Goal: Obtain resource: Download file/media

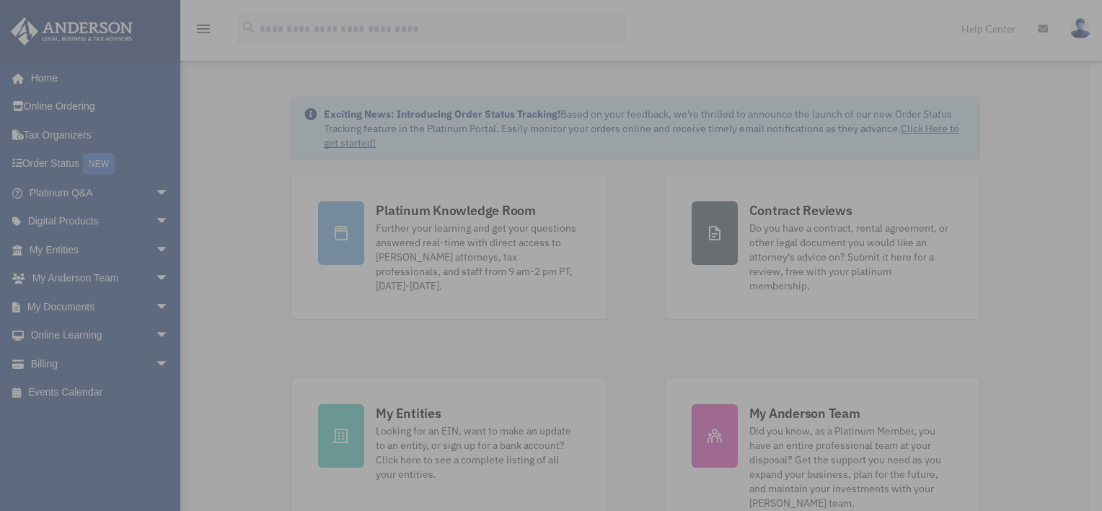
click at [105, 303] on div "x" at bounding box center [551, 255] width 1102 height 511
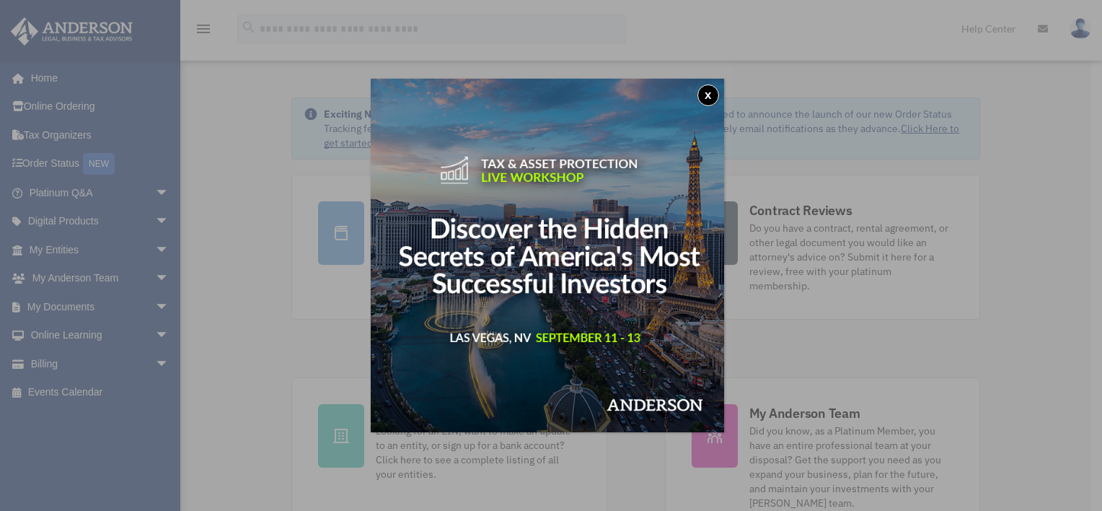
click at [708, 93] on button "x" at bounding box center [709, 95] width 22 height 22
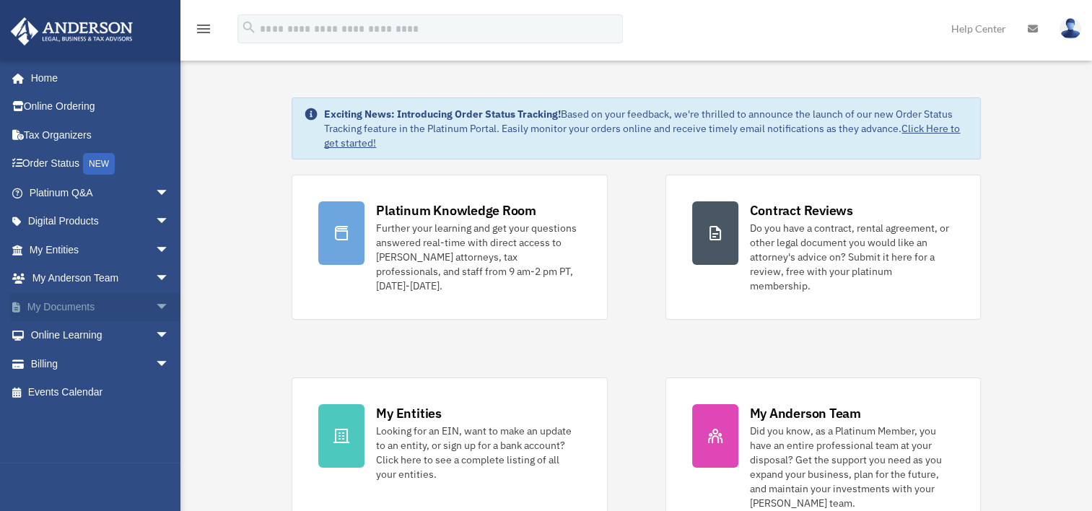
click at [105, 305] on link "My Documents arrow_drop_down" at bounding box center [100, 306] width 181 height 29
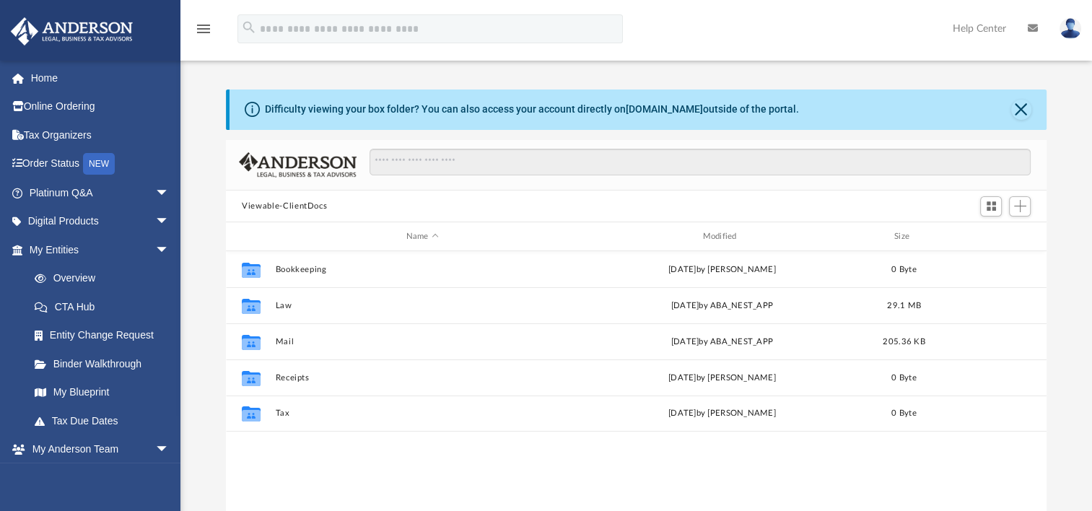
scroll to position [317, 808]
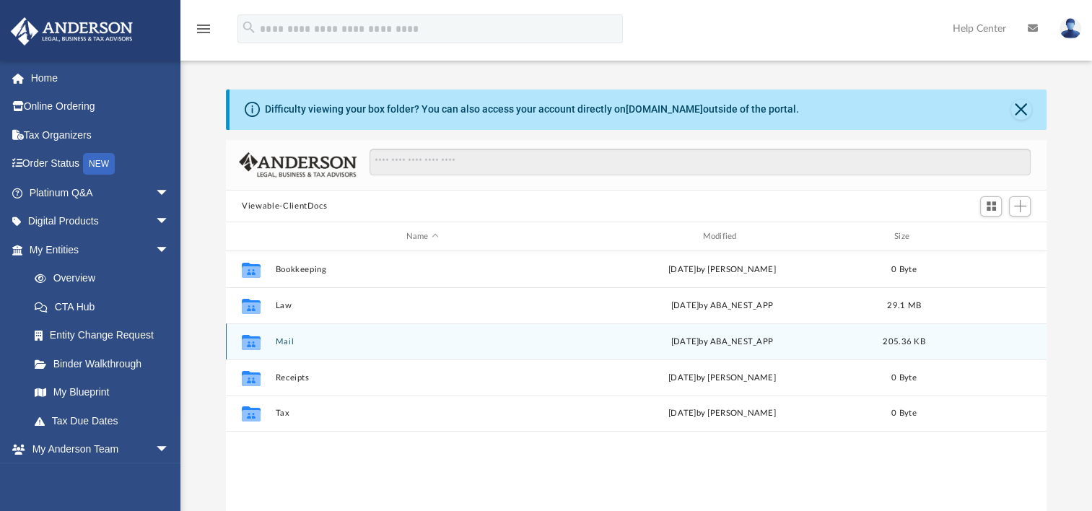
click at [284, 340] on button "Mail" at bounding box center [423, 341] width 294 height 9
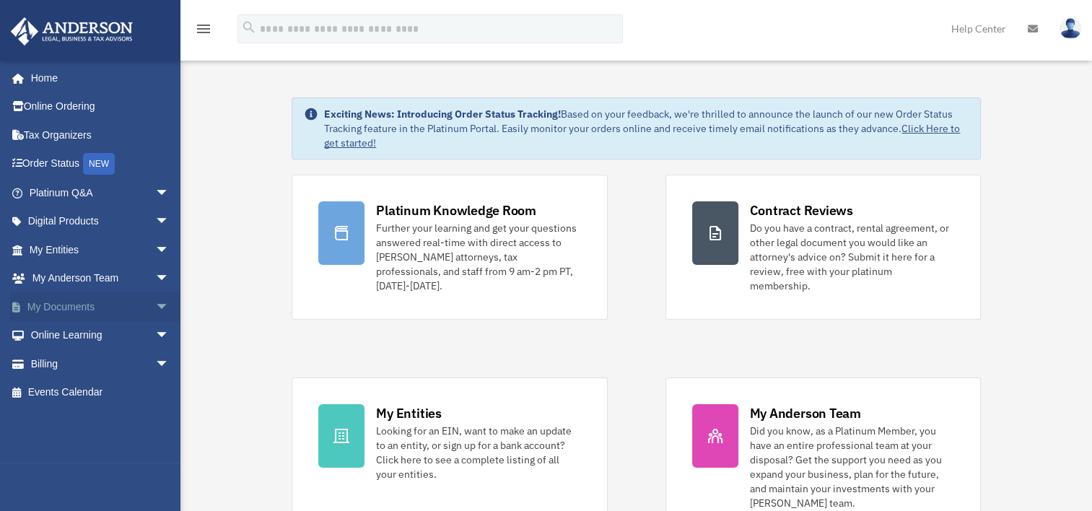
click at [92, 302] on link "My Documents arrow_drop_down" at bounding box center [100, 306] width 181 height 29
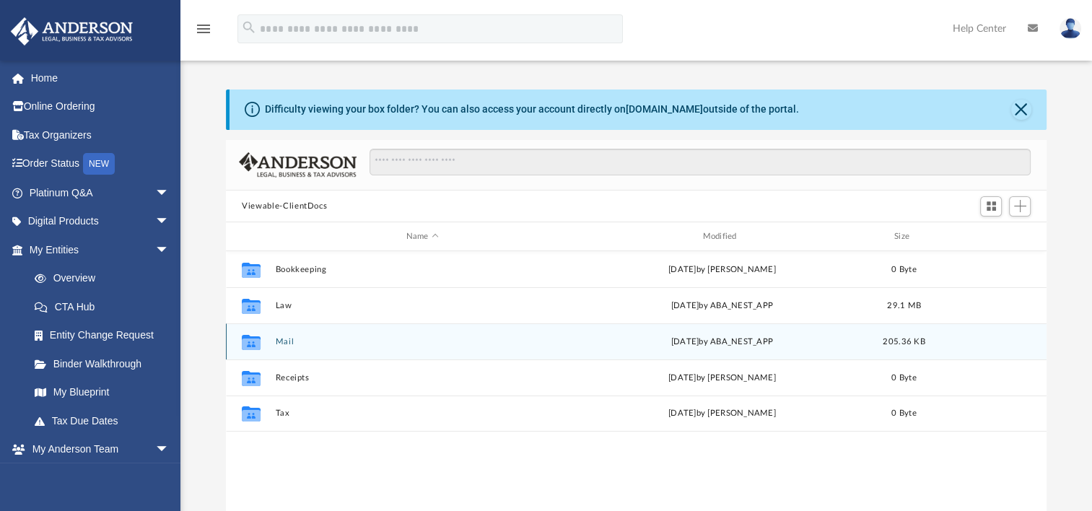
scroll to position [317, 808]
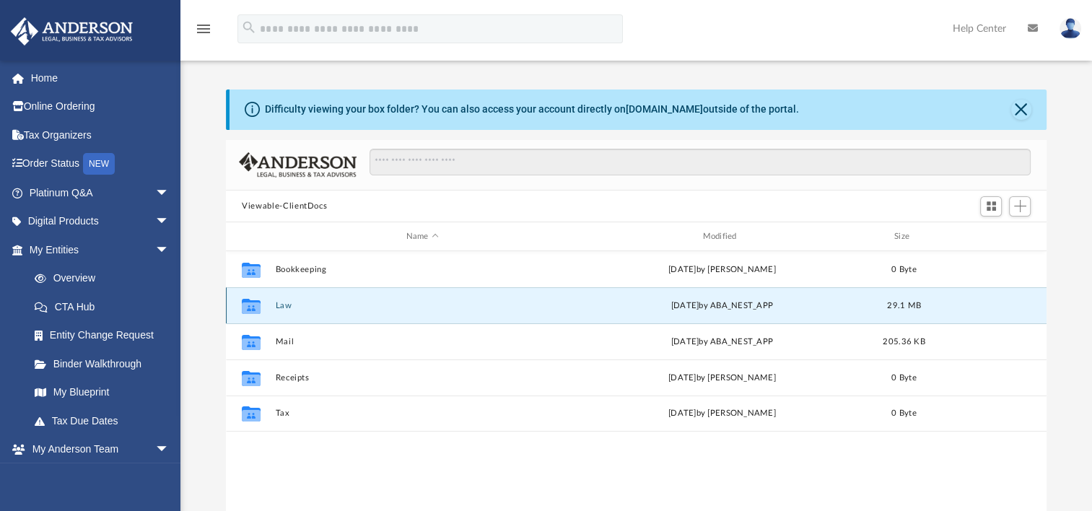
click at [343, 309] on button "Law" at bounding box center [423, 305] width 294 height 9
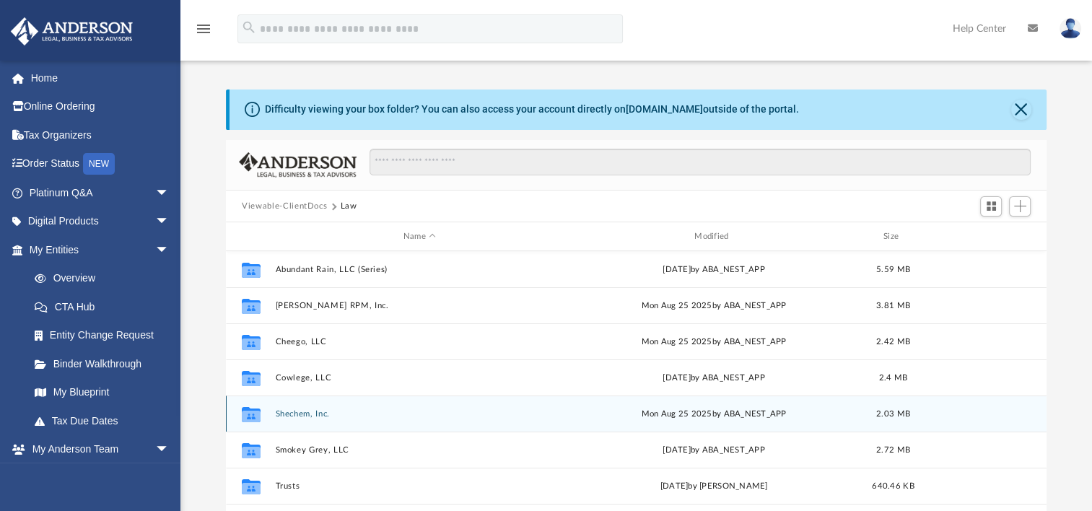
click at [343, 413] on button "Shechem, Inc." at bounding box center [420, 413] width 288 height 9
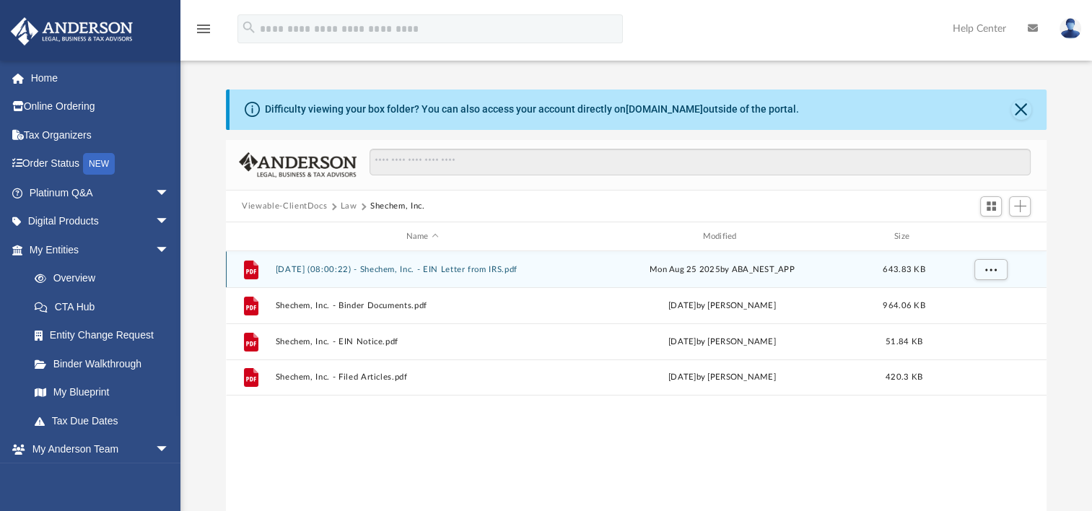
click at [520, 273] on button "[DATE] (08:00:22) - Shechem, Inc. - EIN Letter from IRS.pdf" at bounding box center [423, 269] width 294 height 9
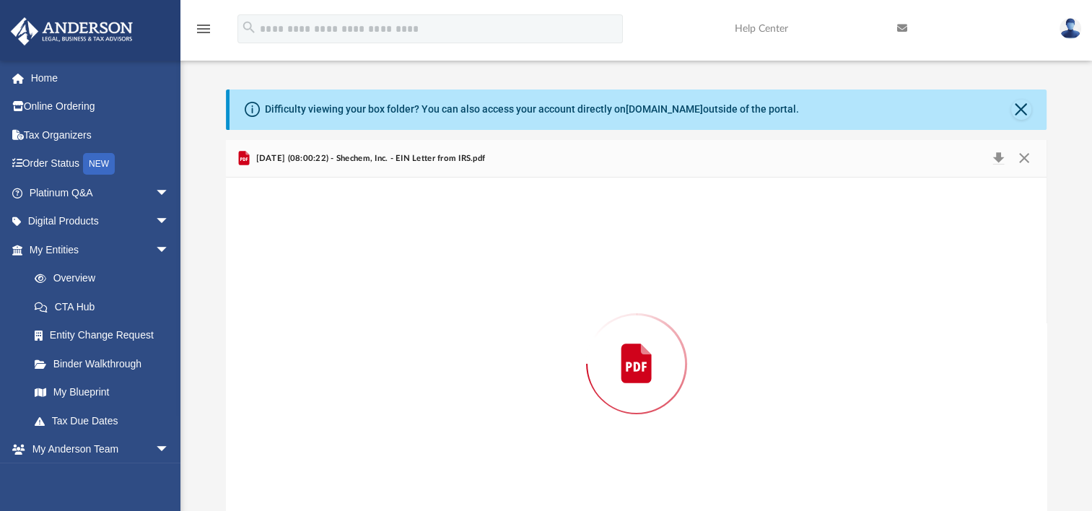
scroll to position [39, 0]
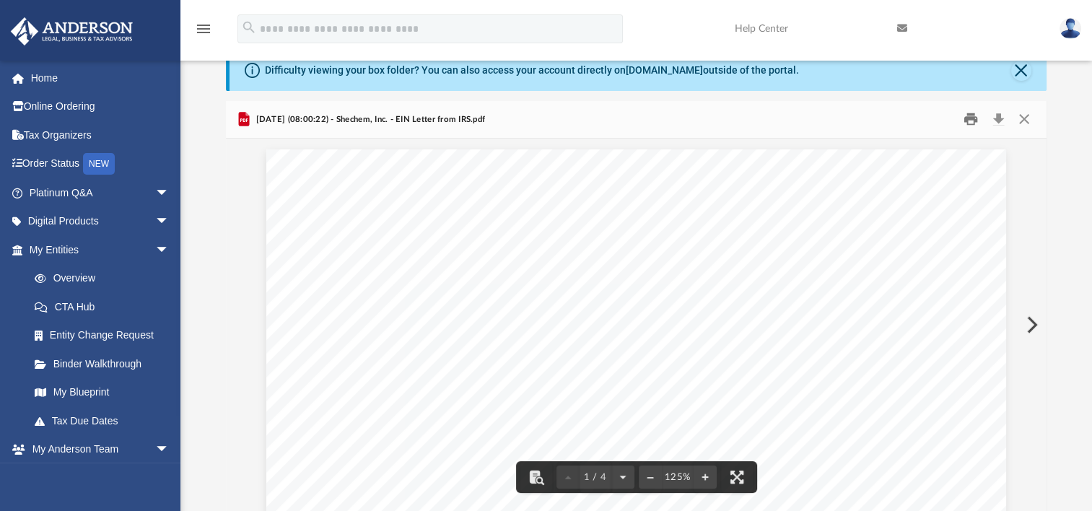
click at [973, 121] on button "Print" at bounding box center [970, 119] width 29 height 22
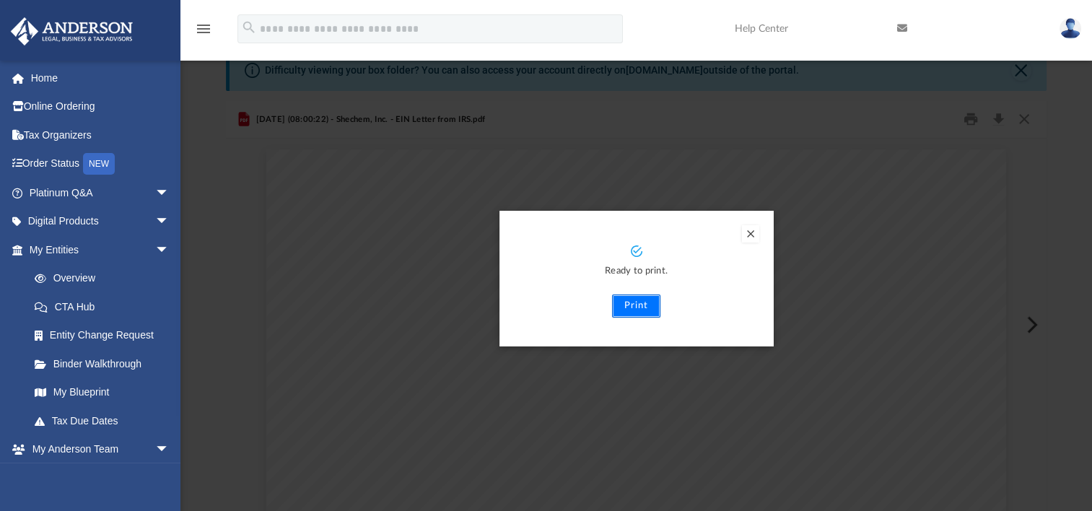
click at [640, 306] on button "Print" at bounding box center [636, 305] width 48 height 23
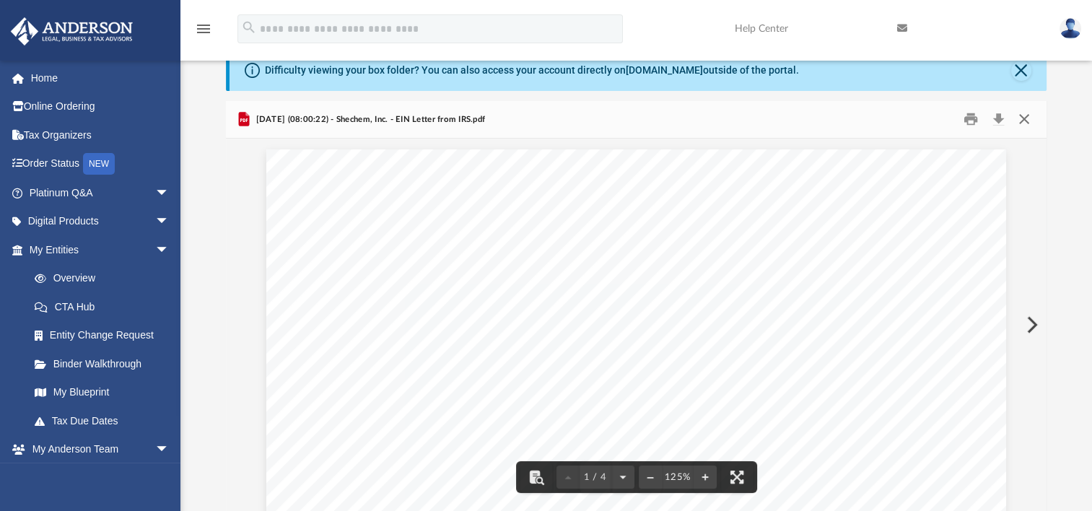
click at [1027, 120] on button "Close" at bounding box center [1023, 119] width 26 height 22
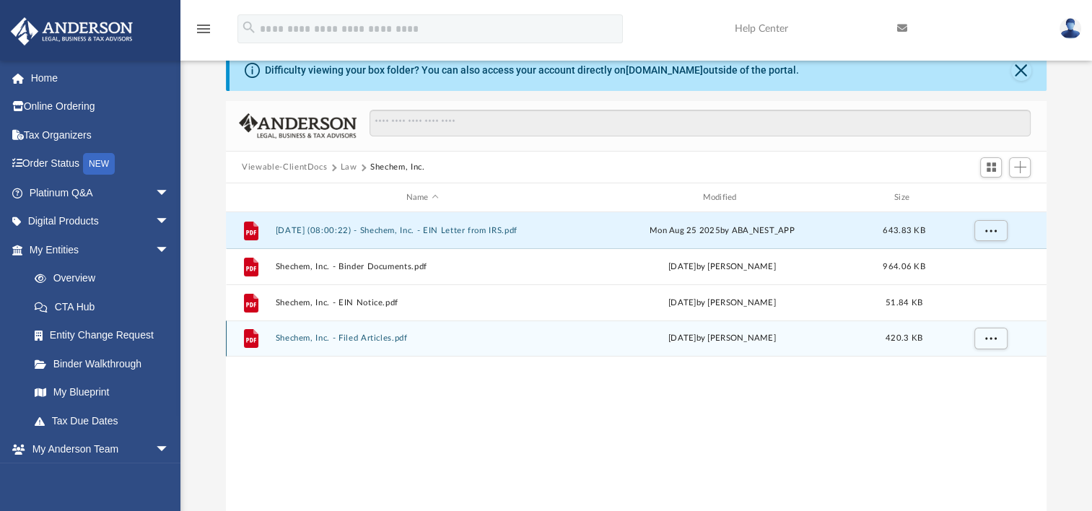
click at [705, 341] on div "[DATE] by [PERSON_NAME]" at bounding box center [722, 338] width 294 height 13
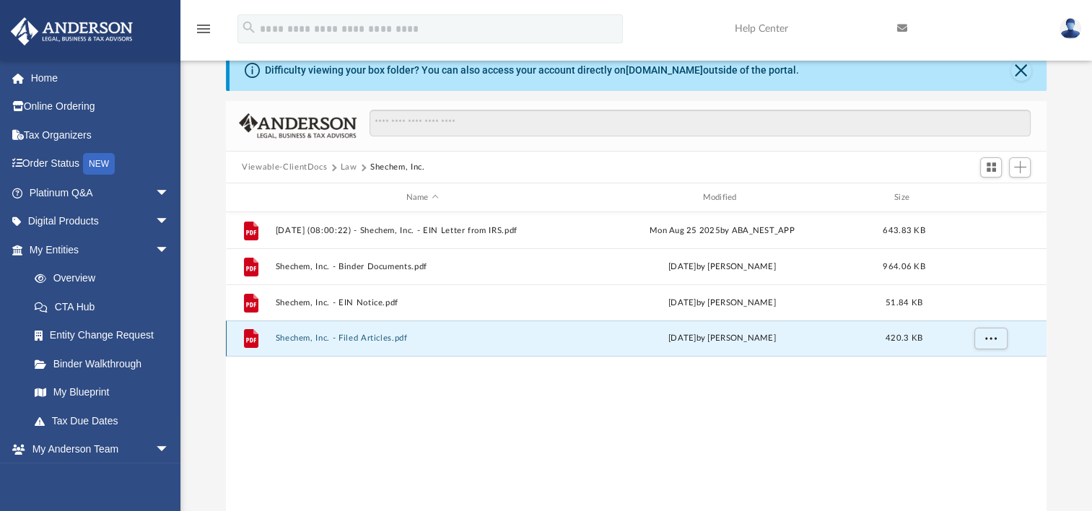
click at [392, 340] on button "Shechem, Inc. - Filed Articles.pdf" at bounding box center [423, 337] width 294 height 9
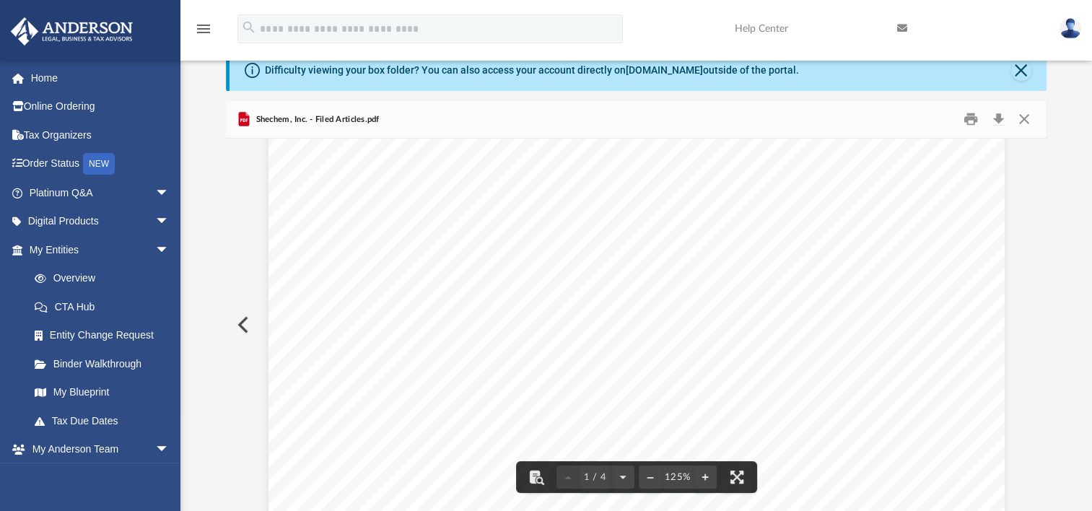
scroll to position [72, 0]
click at [962, 123] on button "Print" at bounding box center [970, 119] width 29 height 22
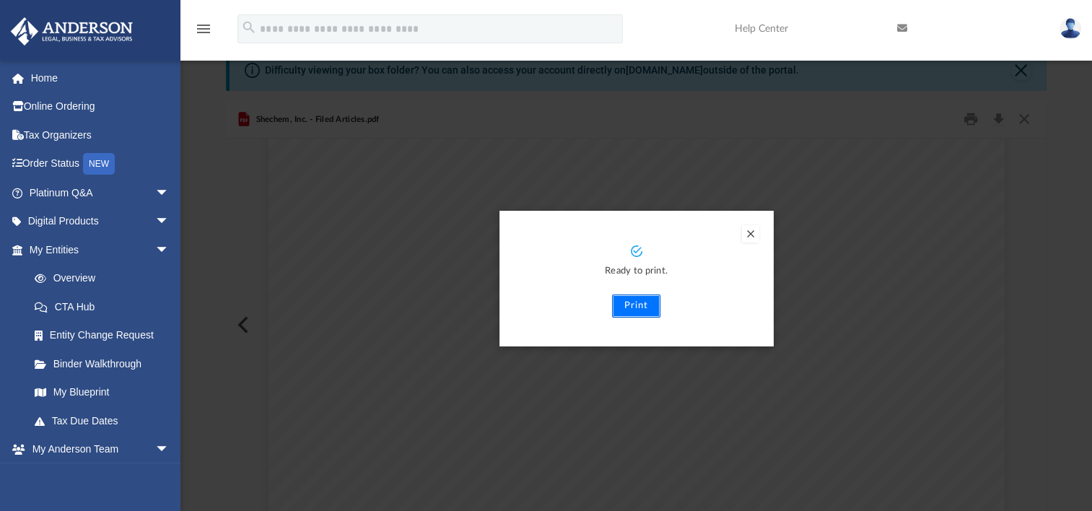
click at [633, 306] on button "Print" at bounding box center [636, 305] width 48 height 23
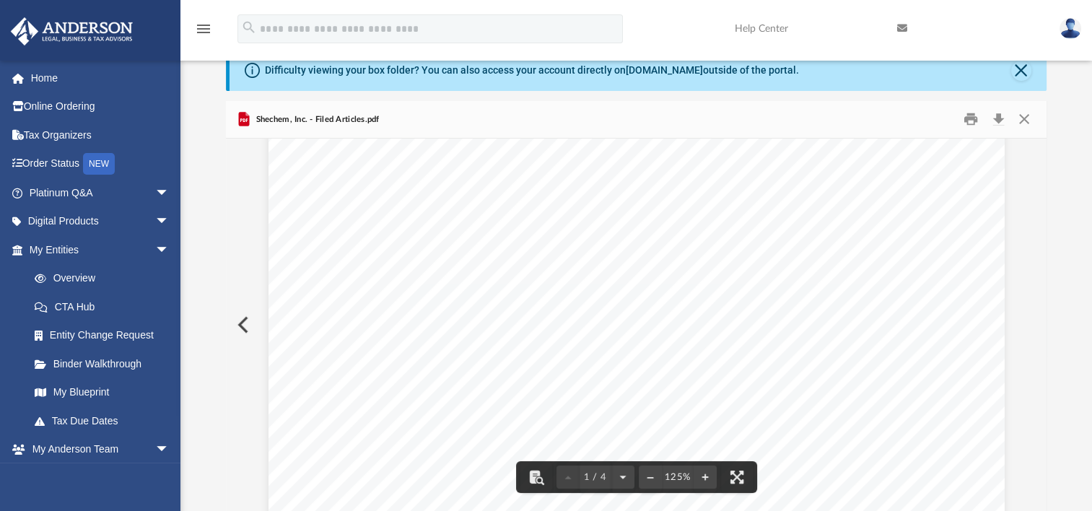
scroll to position [0, 0]
click at [1026, 121] on button "Close" at bounding box center [1023, 119] width 26 height 22
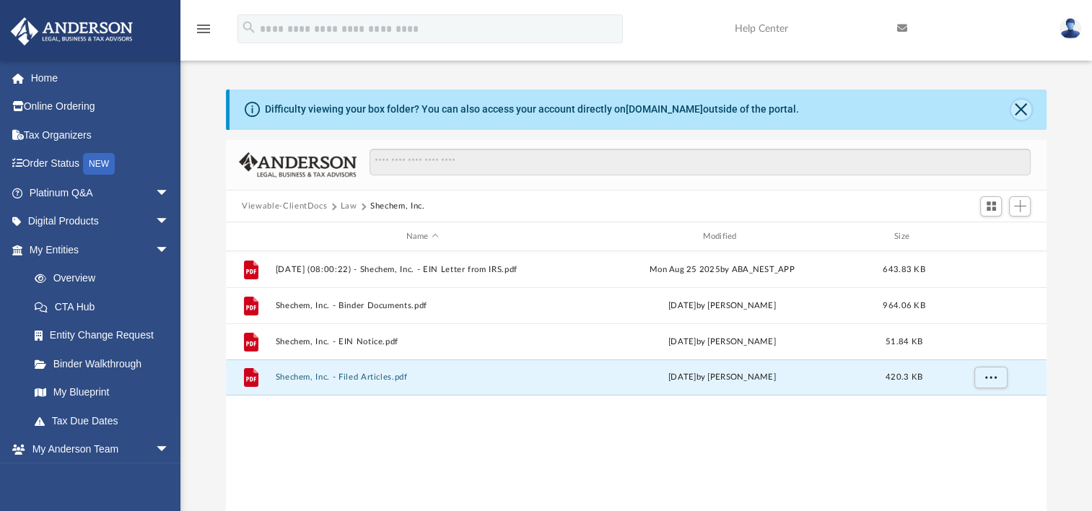
click at [1022, 108] on button "Close" at bounding box center [1021, 110] width 20 height 20
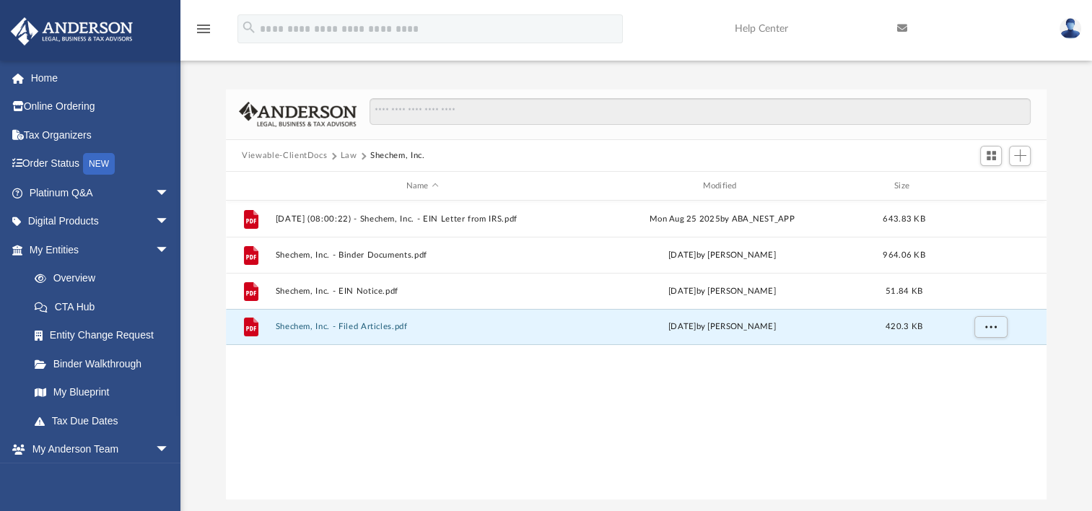
click at [352, 154] on button "Law" at bounding box center [349, 155] width 17 height 13
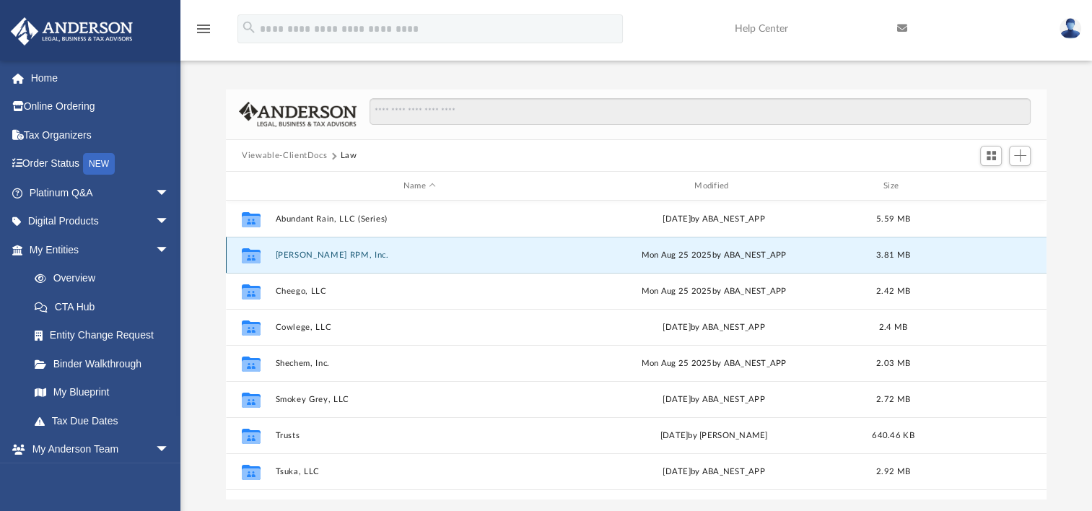
click at [323, 259] on button "[PERSON_NAME] RPM, Inc." at bounding box center [420, 254] width 288 height 9
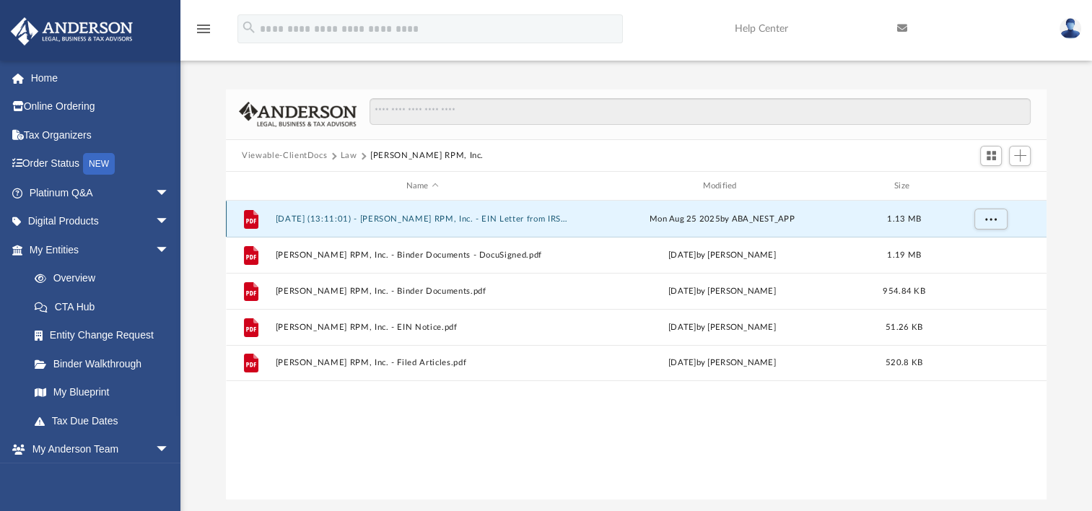
click at [513, 216] on button "[DATE] (13:11:01) - [PERSON_NAME] RPM, Inc. - EIN Letter from IRS.pdf" at bounding box center [423, 218] width 294 height 9
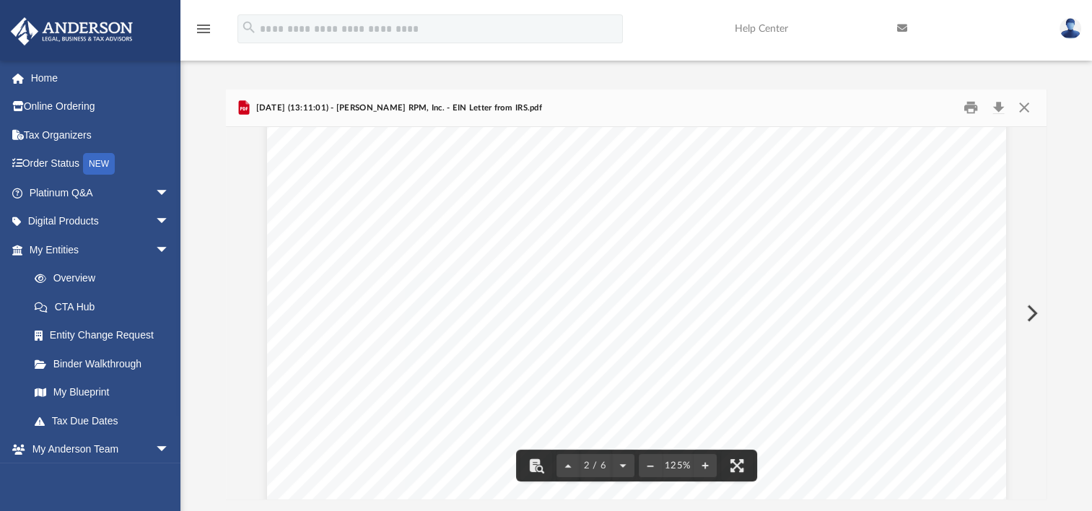
scroll to position [1443, 0]
click at [973, 107] on button "Print" at bounding box center [970, 108] width 29 height 22
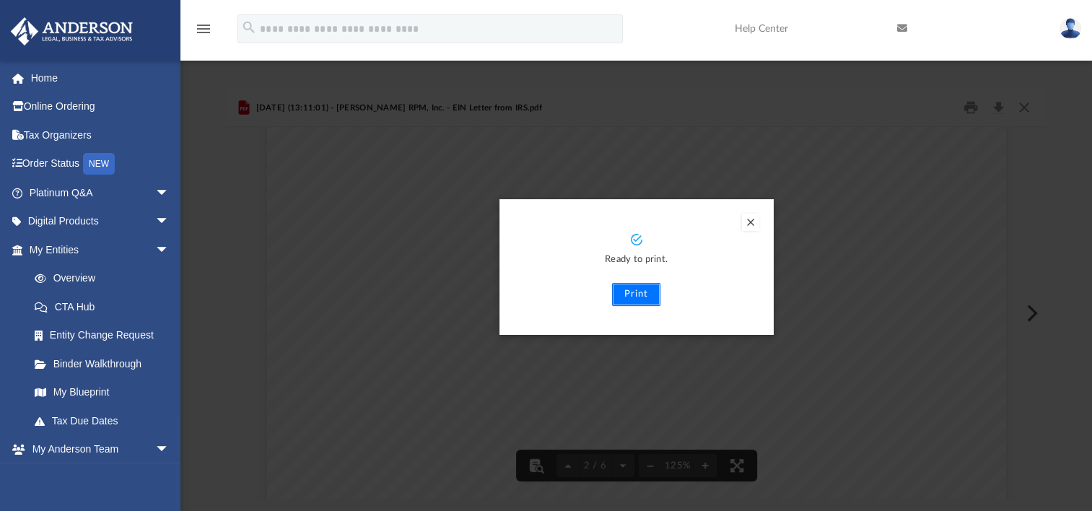
click at [644, 294] on button "Print" at bounding box center [636, 294] width 48 height 23
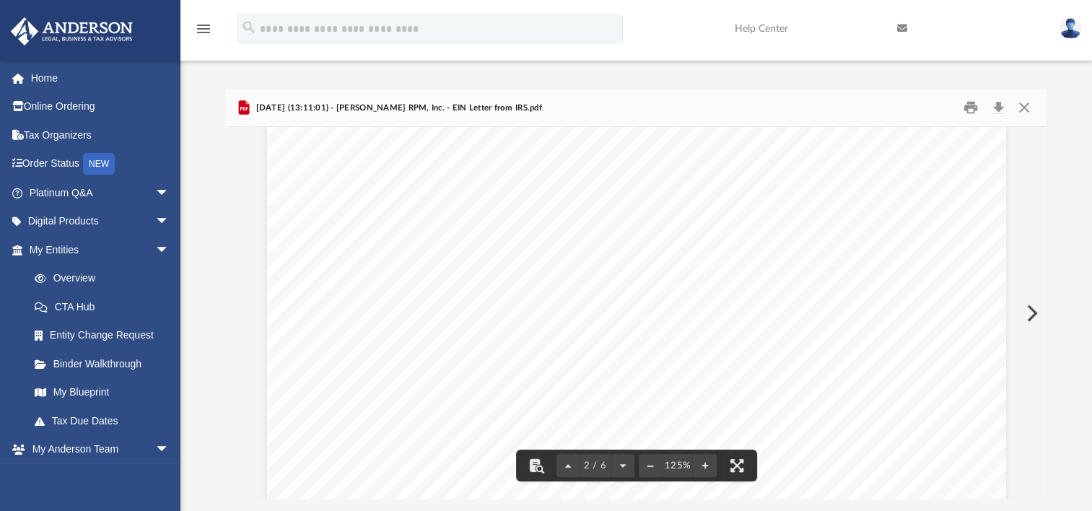
scroll to position [1299, 0]
click at [1023, 105] on button "Close" at bounding box center [1023, 108] width 26 height 22
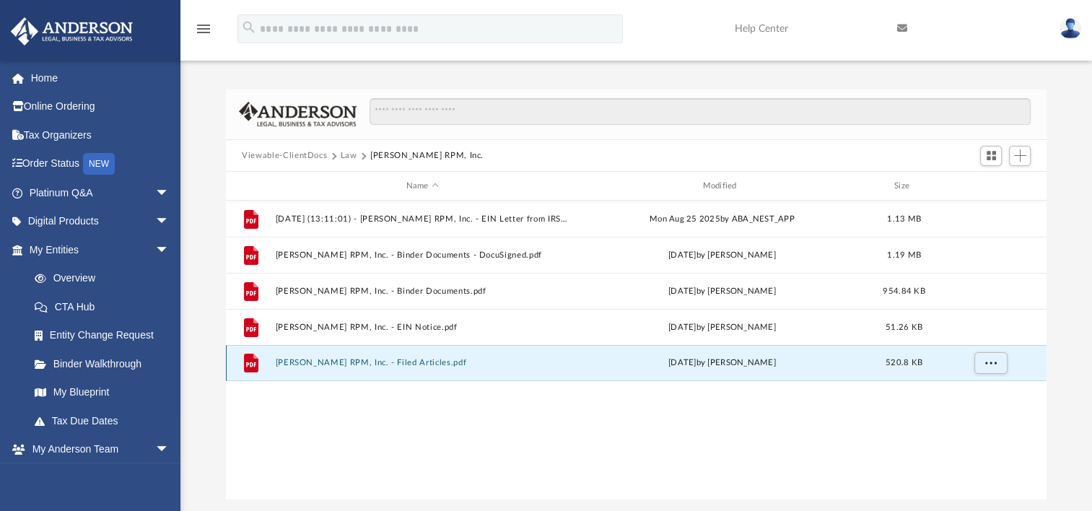
click at [430, 363] on button "[PERSON_NAME] RPM, Inc. - Filed Articles.pdf" at bounding box center [423, 362] width 294 height 9
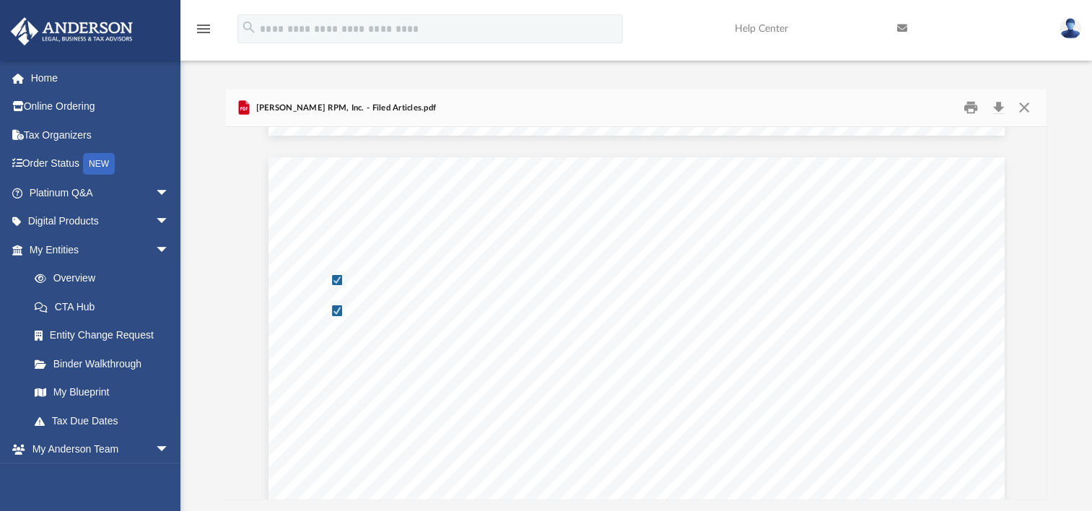
scroll to position [1948, 0]
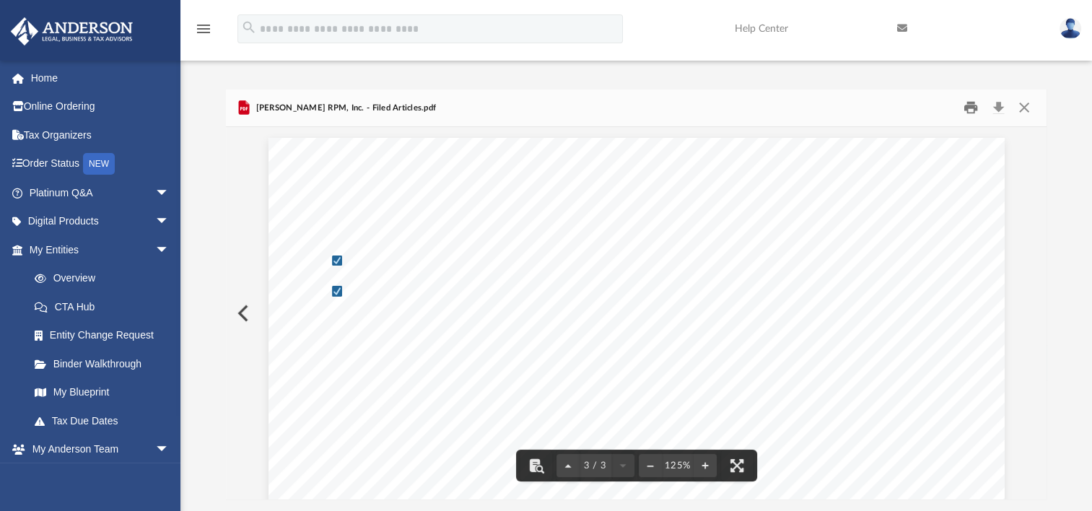
click at [967, 108] on button "Print" at bounding box center [970, 108] width 29 height 22
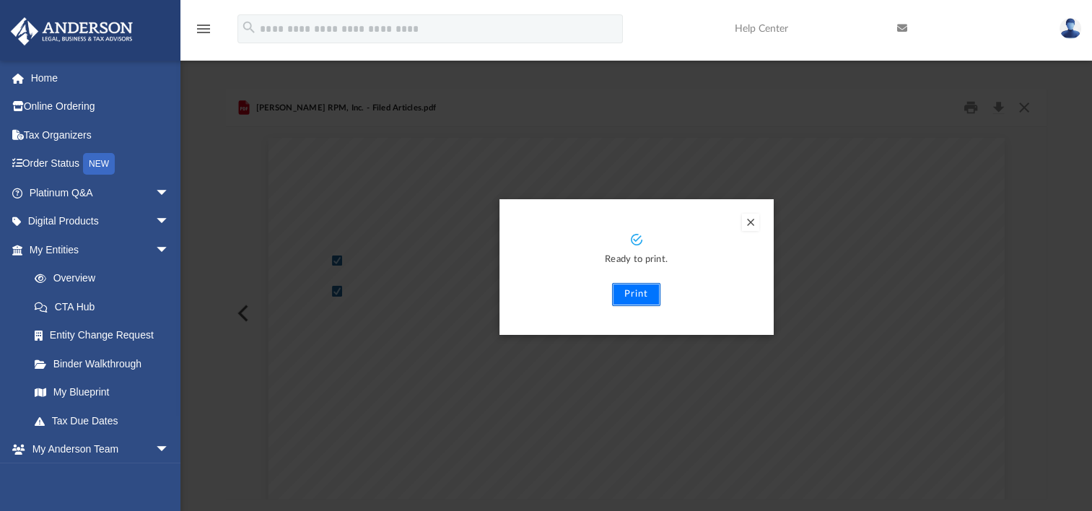
click at [630, 297] on button "Print" at bounding box center [636, 294] width 48 height 23
